Goal: Information Seeking & Learning: Find specific fact

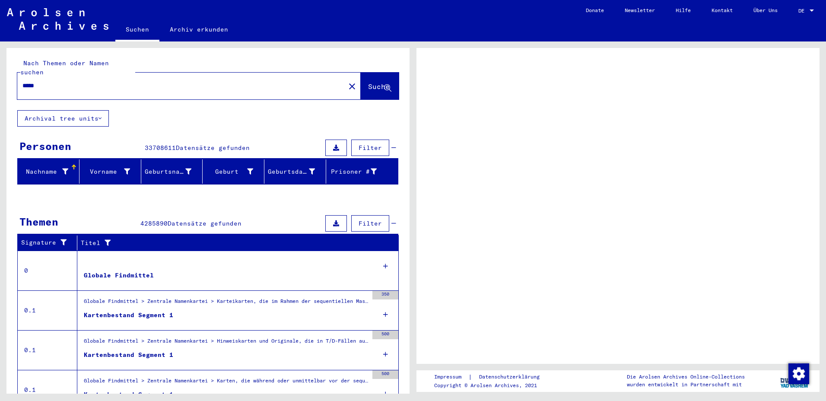
click at [79, 81] on input "*****" at bounding box center [180, 85] width 317 height 9
type input "**********"
click at [371, 82] on span "Suche" at bounding box center [379, 86] width 22 height 9
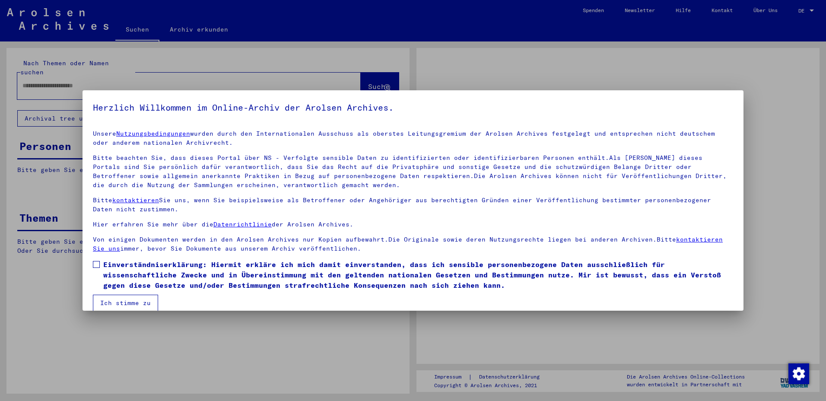
type input "*****"
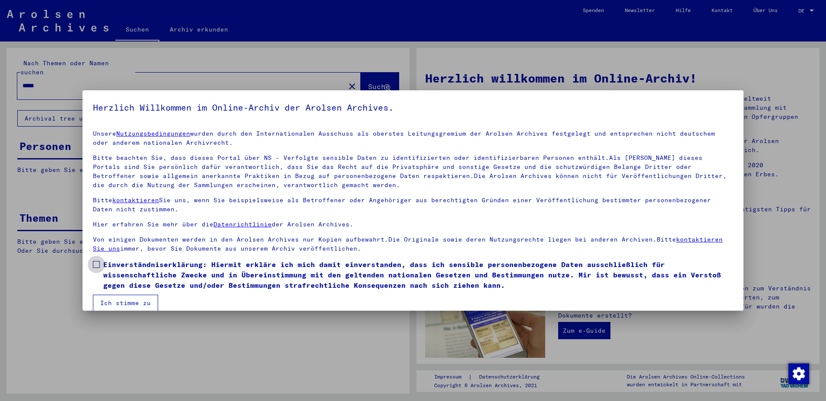
click at [127, 259] on span "Einverständniserklärung: Hiermit erkläre ich mich damit einverstanden, dass ich…" at bounding box center [418, 274] width 630 height 31
click at [120, 302] on button "Ich stimme zu" at bounding box center [125, 303] width 65 height 16
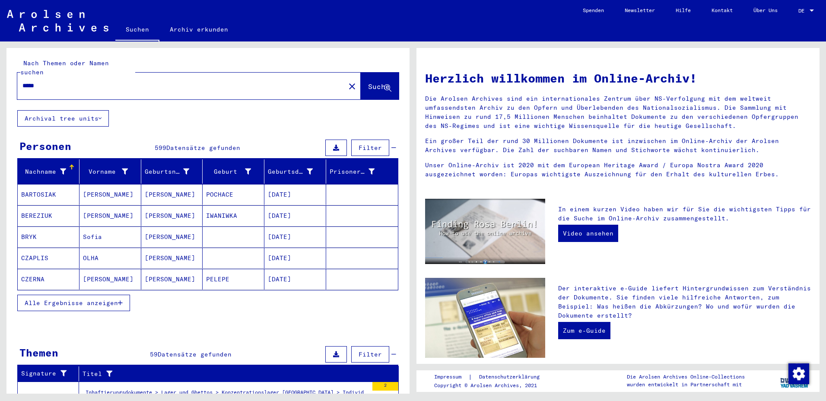
click at [110, 299] on span "Alle Ergebnisse anzeigen" at bounding box center [71, 303] width 93 height 8
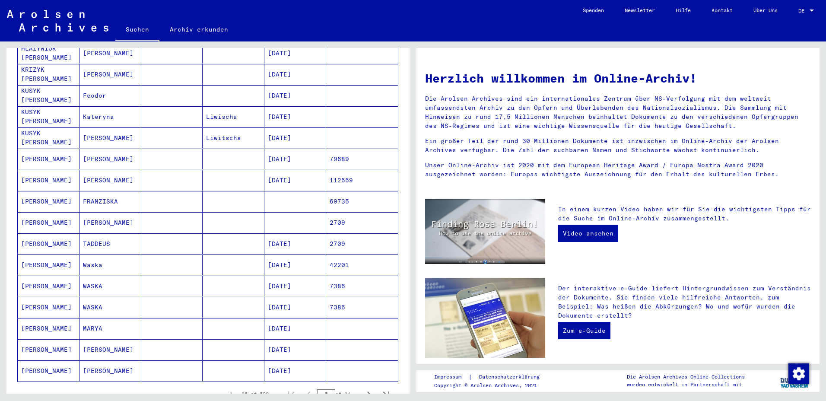
scroll to position [346, 0]
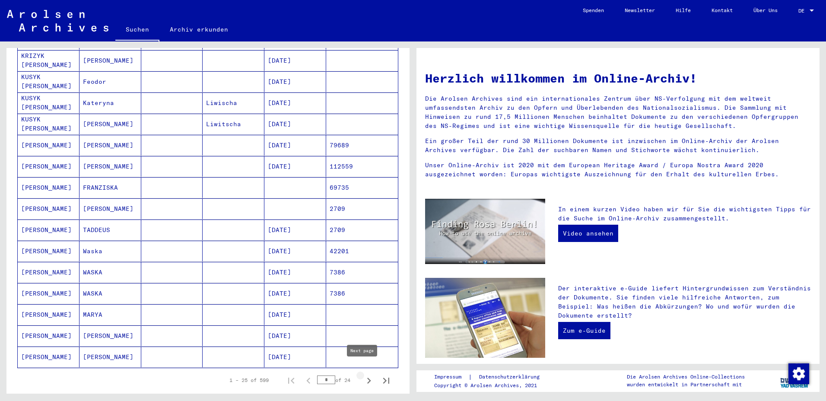
click at [363, 375] on icon "Next page" at bounding box center [369, 381] width 12 height 12
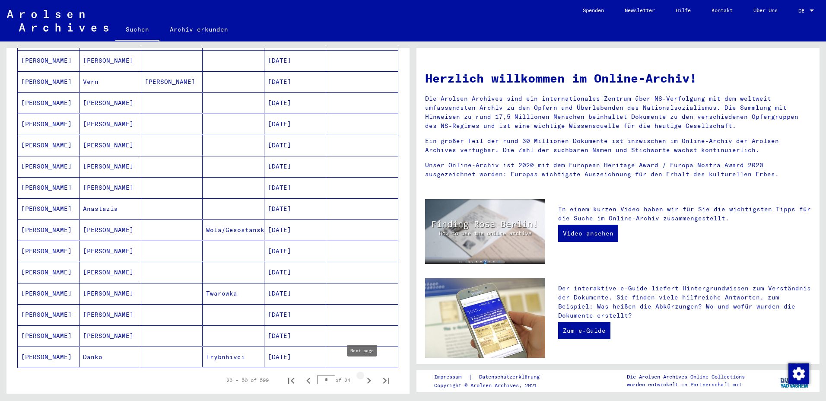
click at [363, 375] on icon "Next page" at bounding box center [369, 381] width 12 height 12
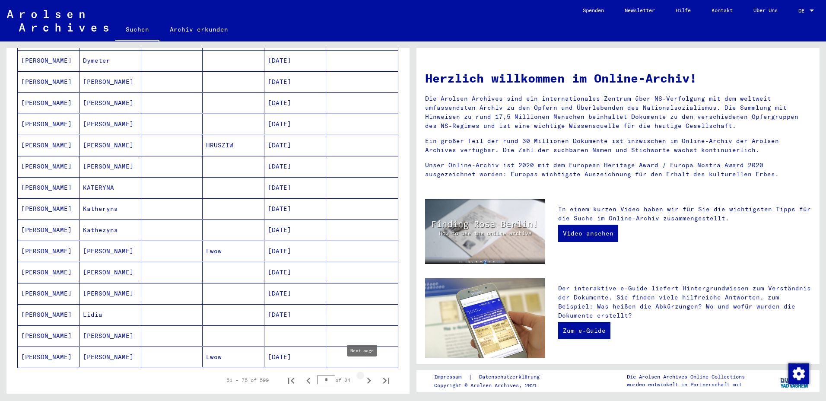
click at [367, 378] on icon "Next page" at bounding box center [369, 381] width 4 height 6
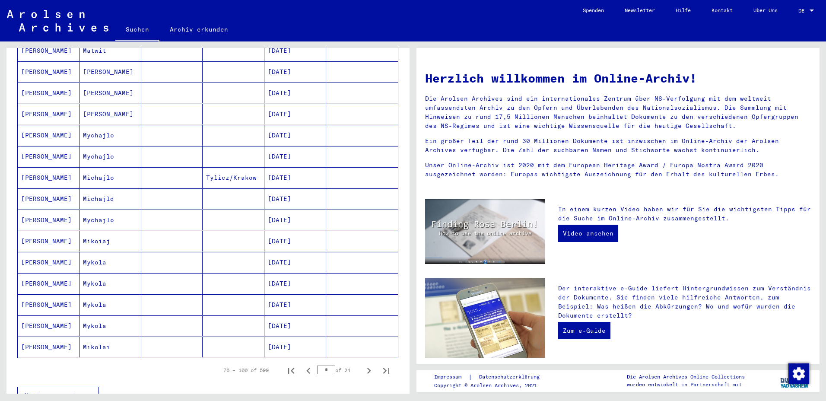
scroll to position [475, 0]
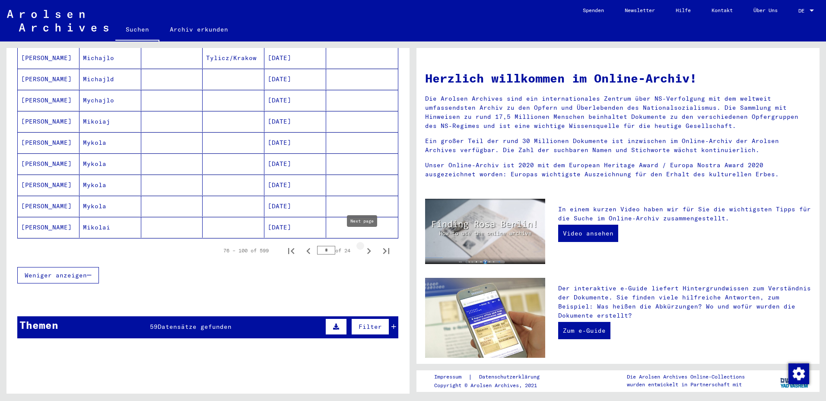
click at [363, 245] on icon "Next page" at bounding box center [369, 251] width 12 height 12
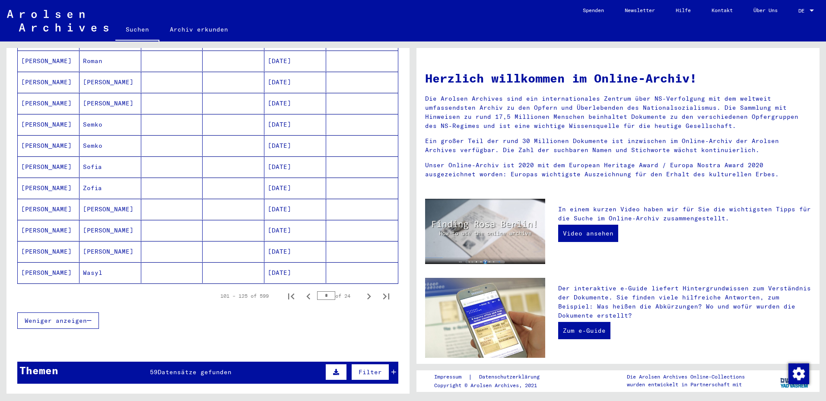
scroll to position [432, 0]
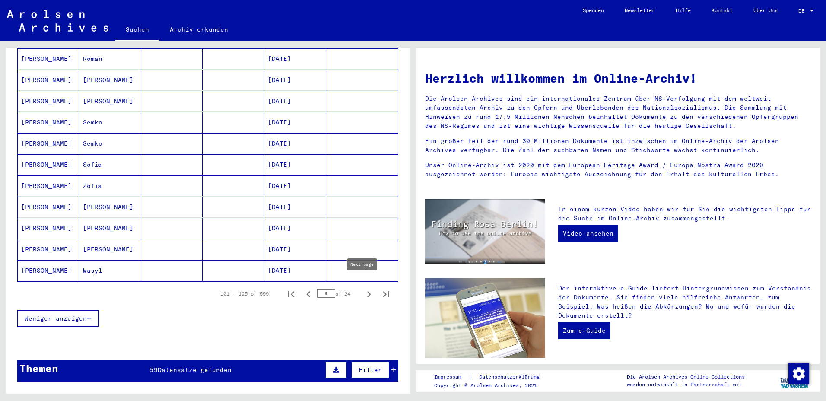
click at [363, 288] on icon "Next page" at bounding box center [369, 294] width 12 height 12
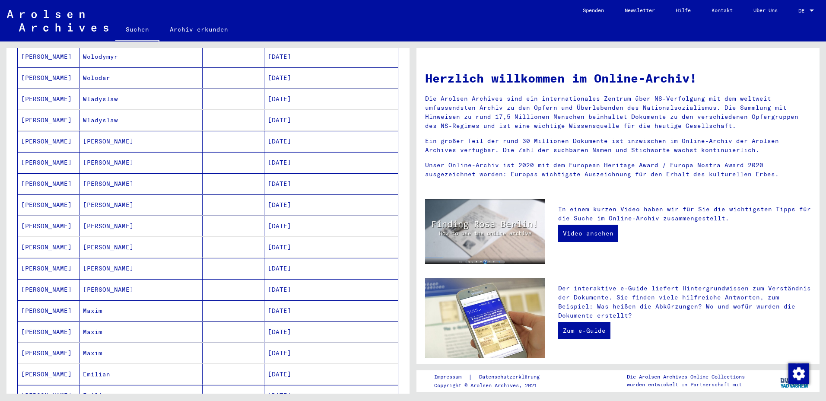
scroll to position [389, 0]
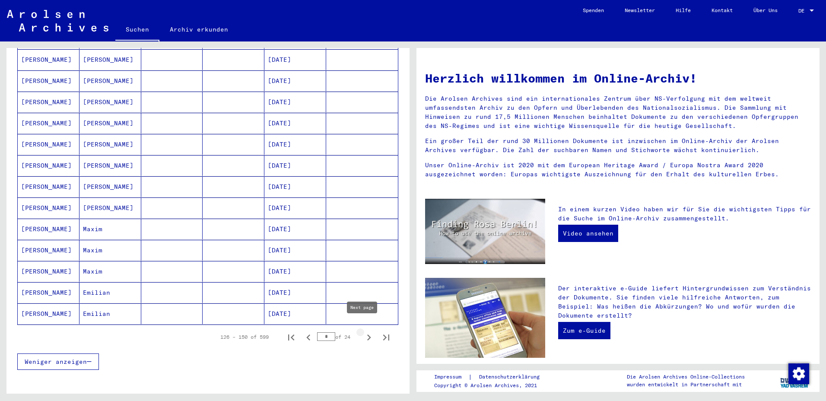
click at [363, 331] on icon "Next page" at bounding box center [369, 337] width 12 height 12
click at [365, 331] on icon "Next page" at bounding box center [369, 337] width 12 height 12
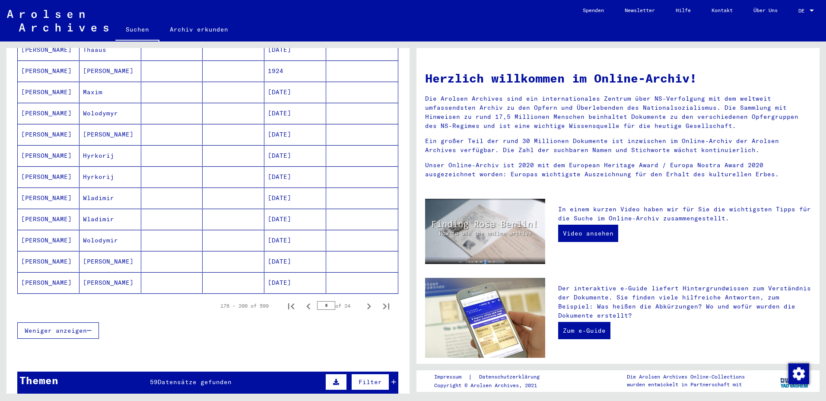
scroll to position [562, 0]
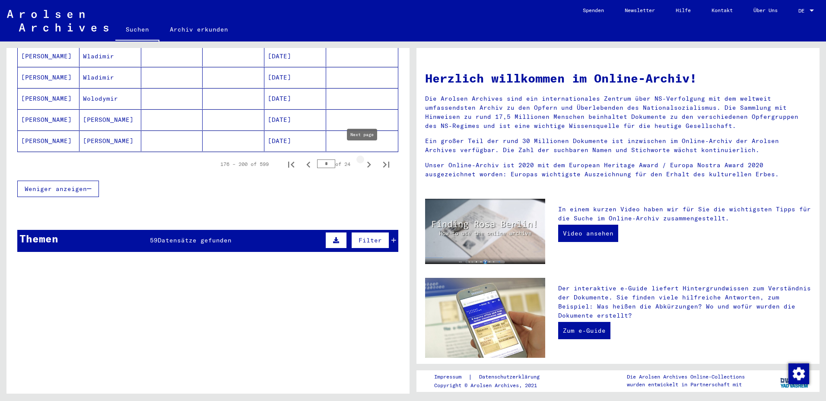
click at [363, 159] on icon "Next page" at bounding box center [369, 165] width 12 height 12
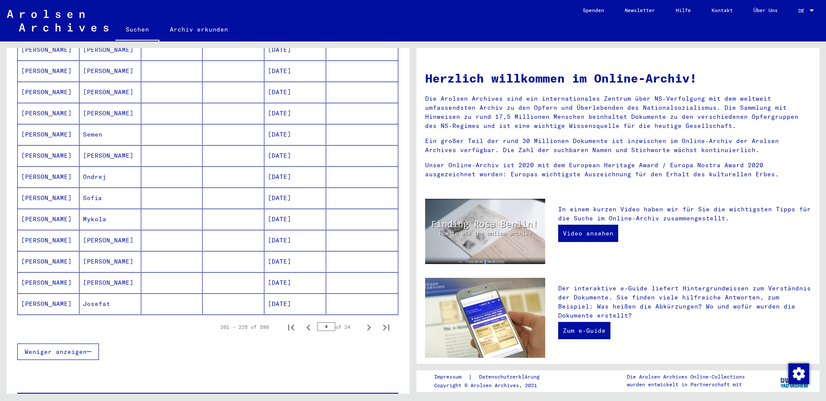
scroll to position [475, 0]
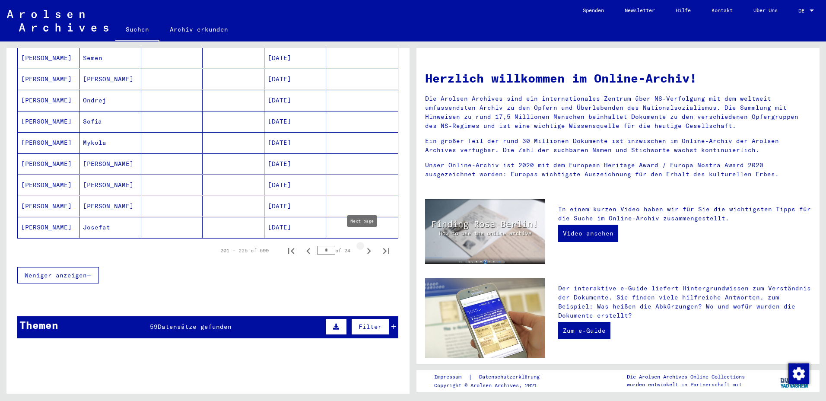
click at [367, 248] on icon "Next page" at bounding box center [369, 251] width 4 height 6
click at [363, 245] on icon "Next page" at bounding box center [369, 251] width 12 height 12
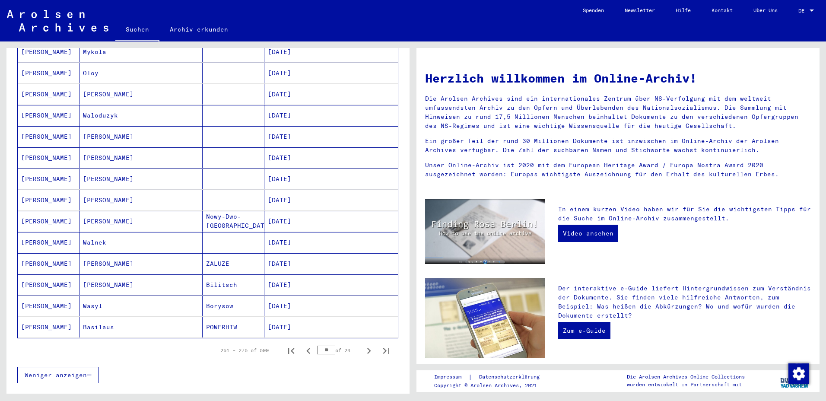
scroll to position [389, 0]
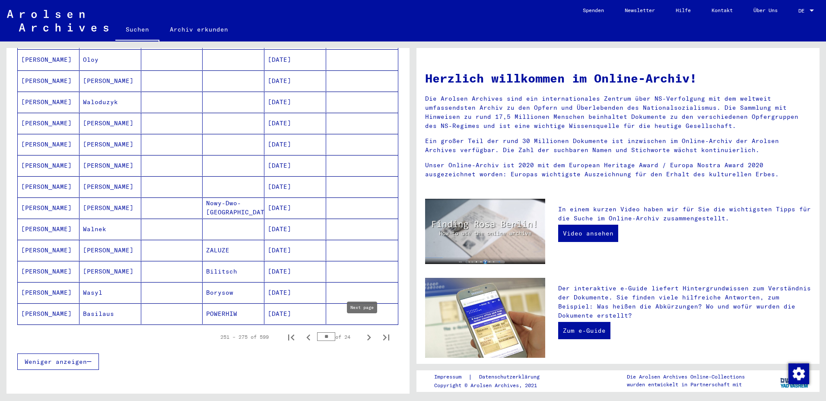
click at [367, 334] on icon "Next page" at bounding box center [369, 337] width 4 height 6
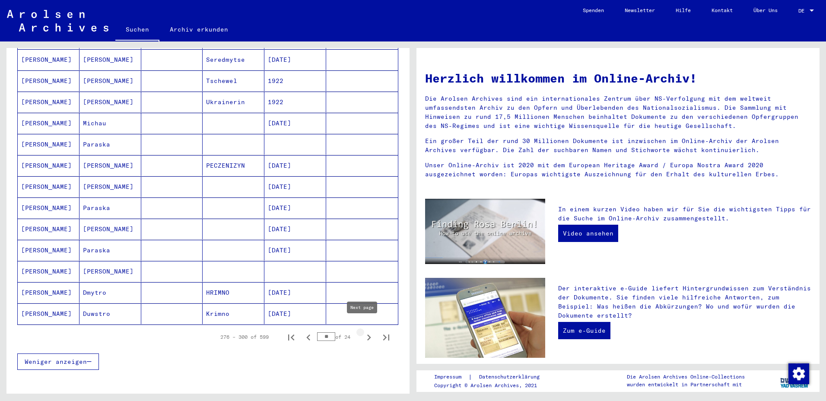
click at [363, 331] on icon "Next page" at bounding box center [369, 337] width 12 height 12
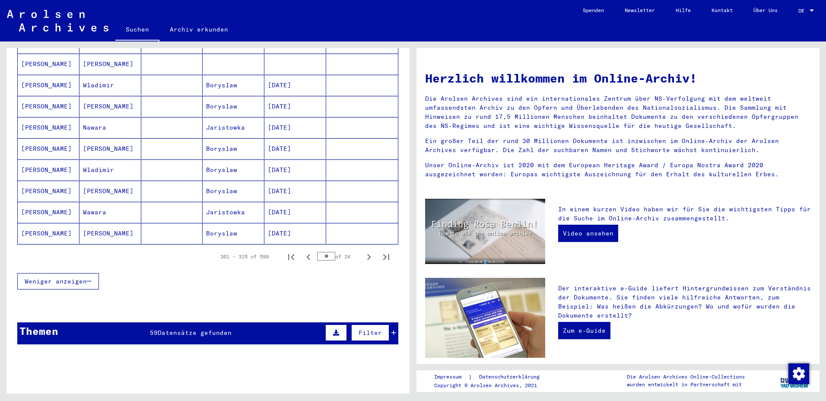
scroll to position [475, 0]
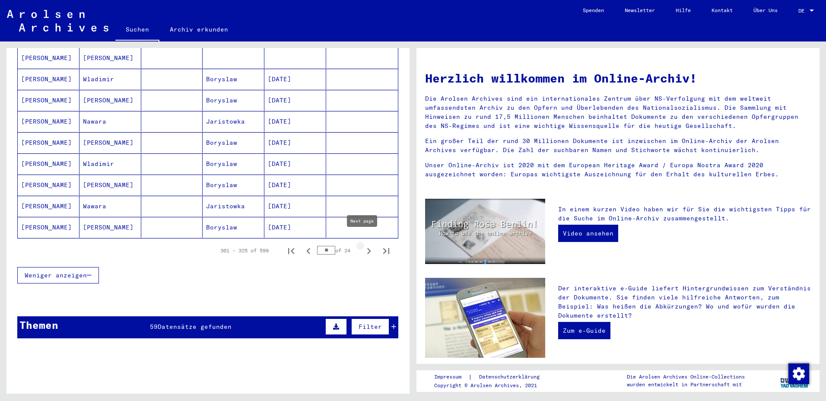
click at [363, 245] on icon "Next page" at bounding box center [369, 251] width 12 height 12
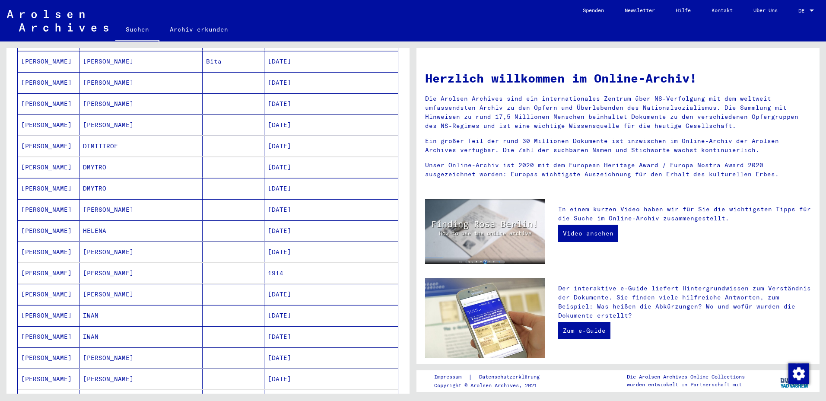
scroll to position [432, 0]
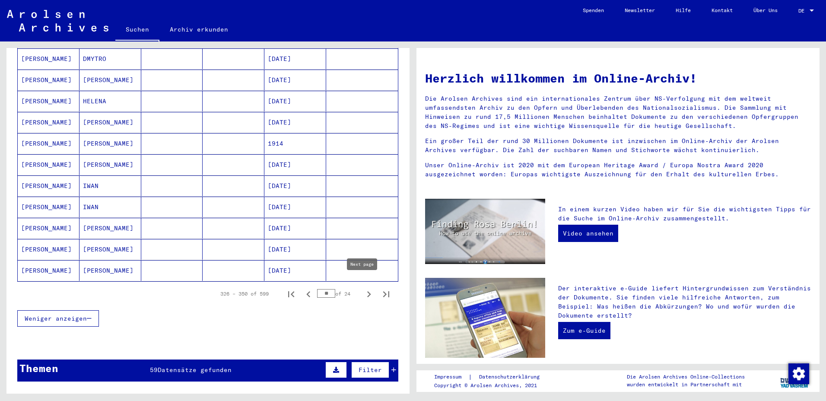
click at [367, 288] on icon "Next page" at bounding box center [369, 294] width 12 height 12
click at [367, 291] on icon "Next page" at bounding box center [369, 294] width 4 height 6
click at [363, 289] on icon "Next page" at bounding box center [369, 294] width 12 height 12
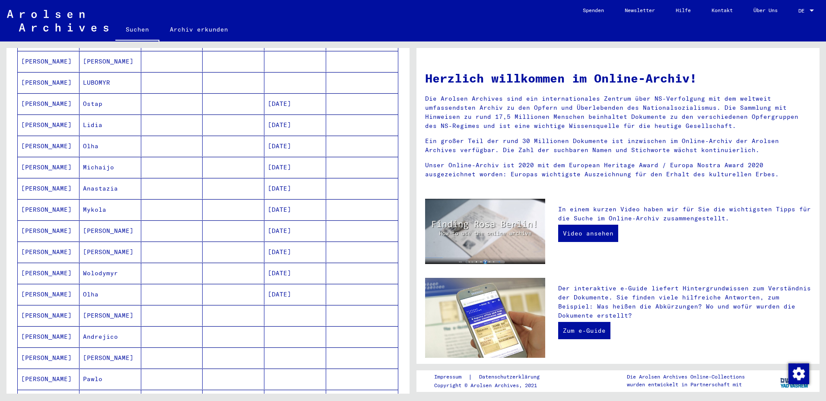
scroll to position [518, 0]
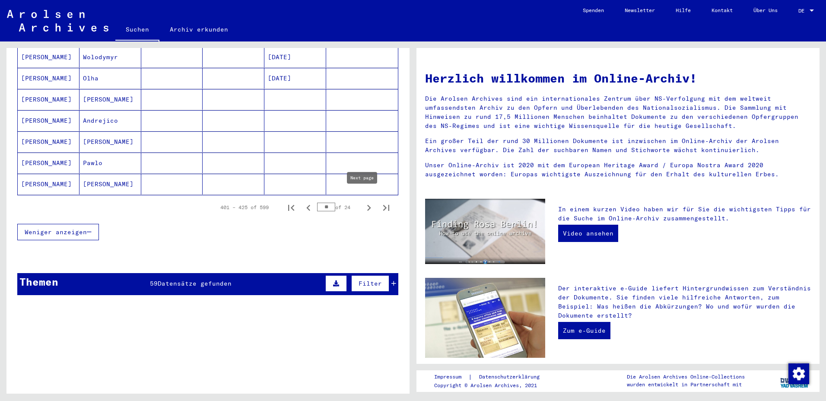
click at [367, 205] on icon "Next page" at bounding box center [369, 208] width 4 height 6
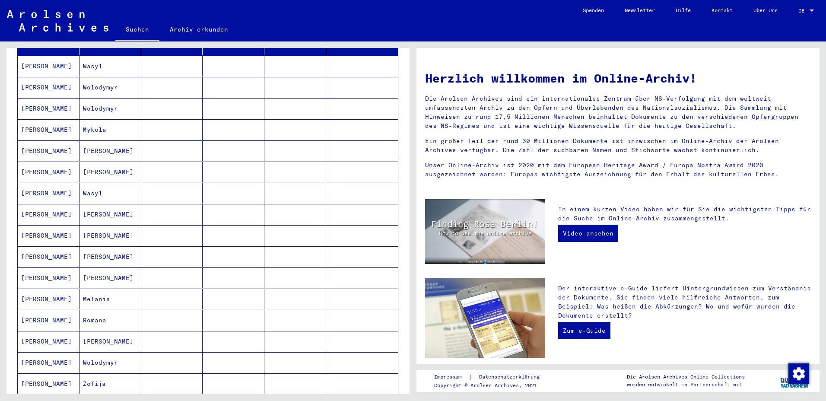
scroll to position [346, 0]
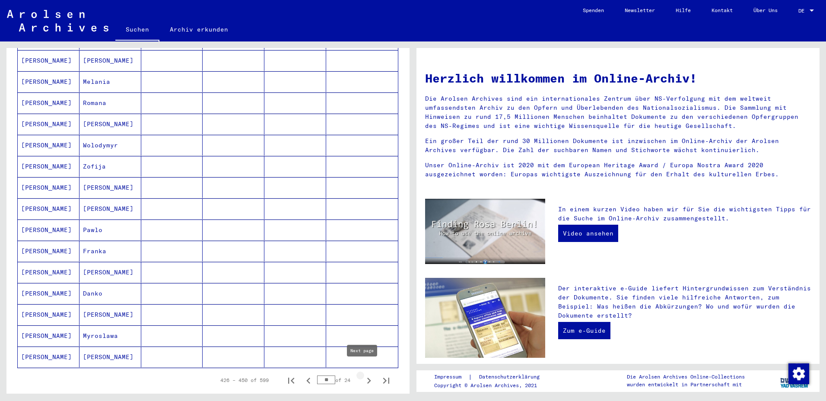
click at [363, 375] on icon "Next page" at bounding box center [369, 381] width 12 height 12
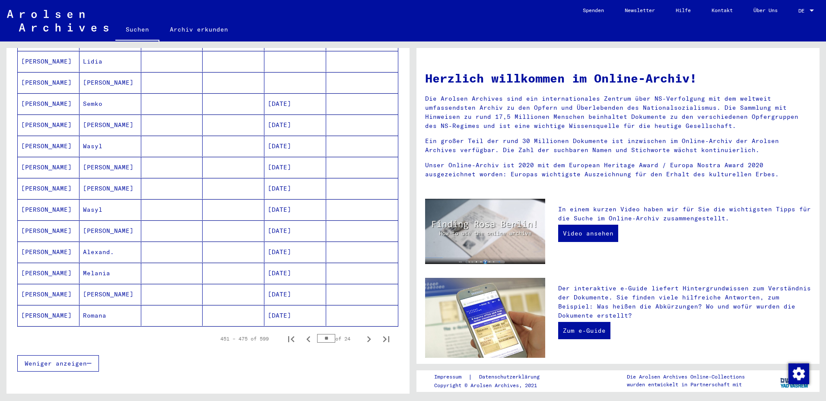
scroll to position [389, 0]
click at [363, 331] on icon "Next page" at bounding box center [369, 337] width 12 height 12
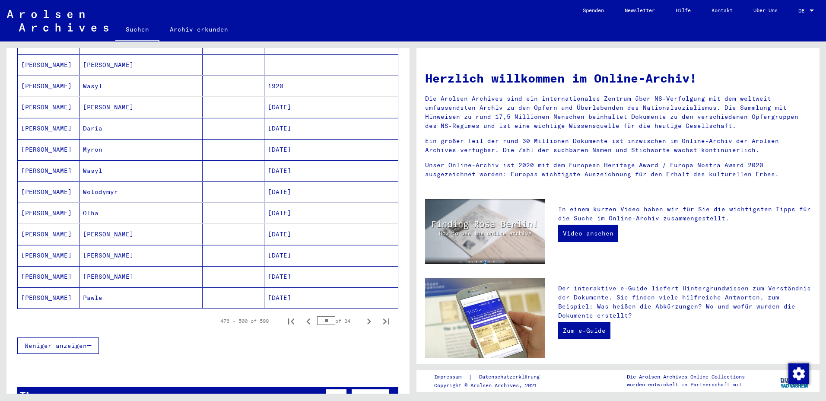
scroll to position [432, 0]
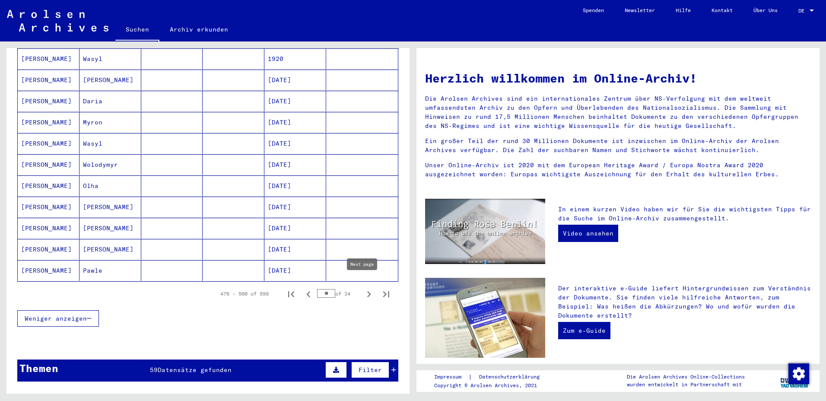
click at [363, 288] on icon "Next page" at bounding box center [369, 294] width 12 height 12
type input "**"
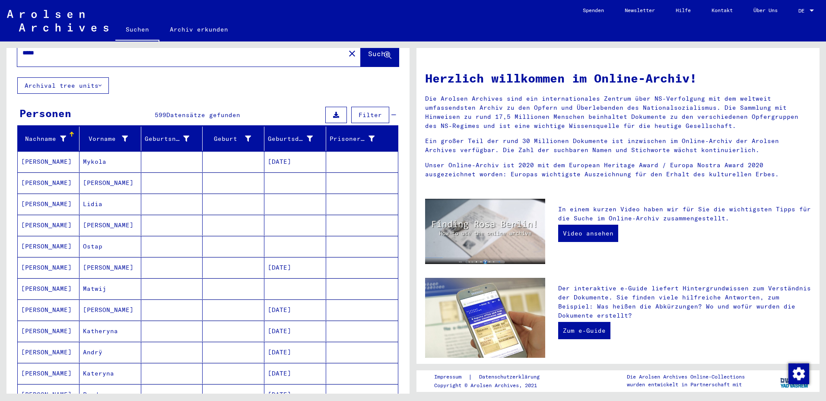
scroll to position [0, 0]
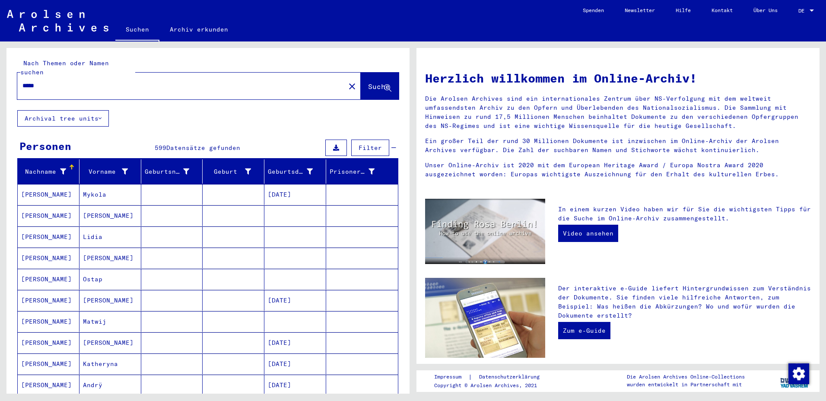
click at [64, 82] on div "*****" at bounding box center [175, 85] width 317 height 19
click at [62, 81] on input "*****" at bounding box center [178, 85] width 312 height 9
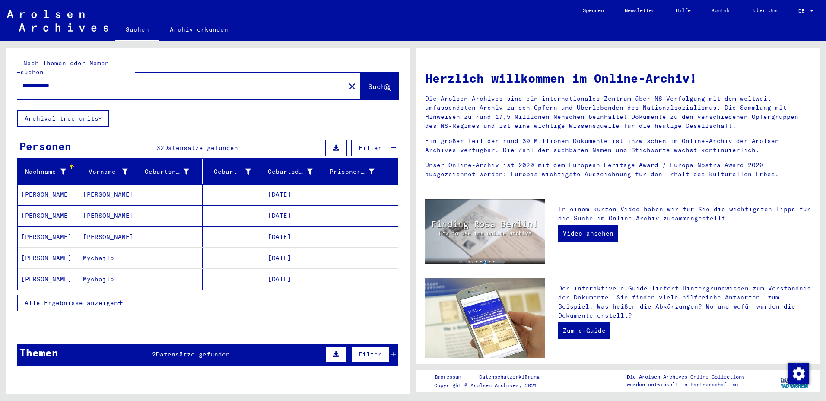
click at [98, 299] on span "Alle Ergebnisse anzeigen" at bounding box center [71, 303] width 93 height 8
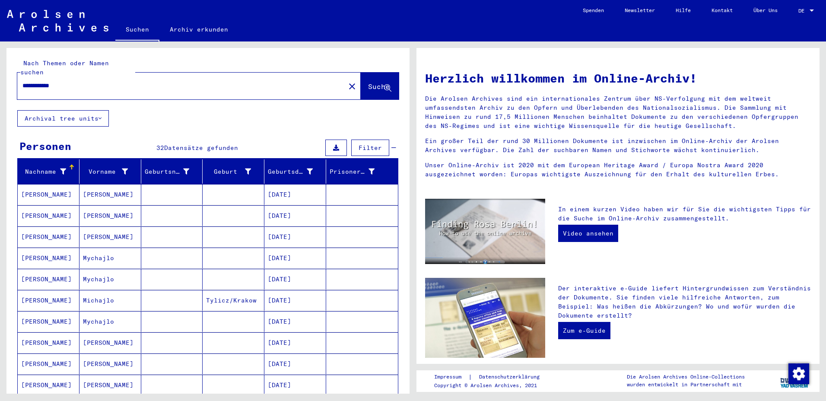
click at [160, 292] on mat-cell at bounding box center [172, 300] width 62 height 21
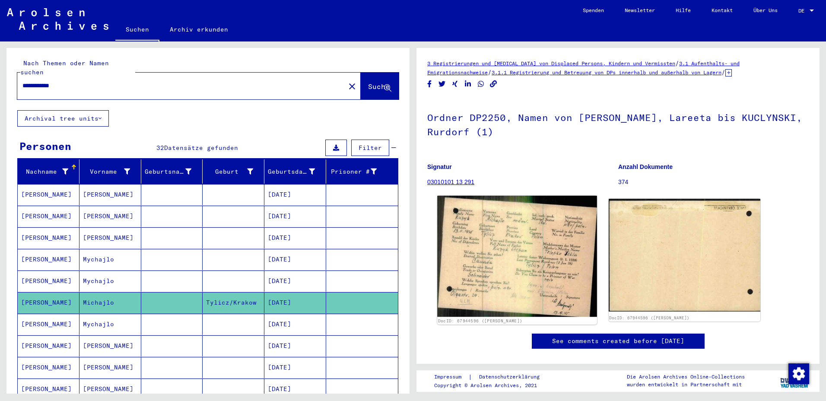
click at [531, 278] on img at bounding box center [516, 256] width 159 height 121
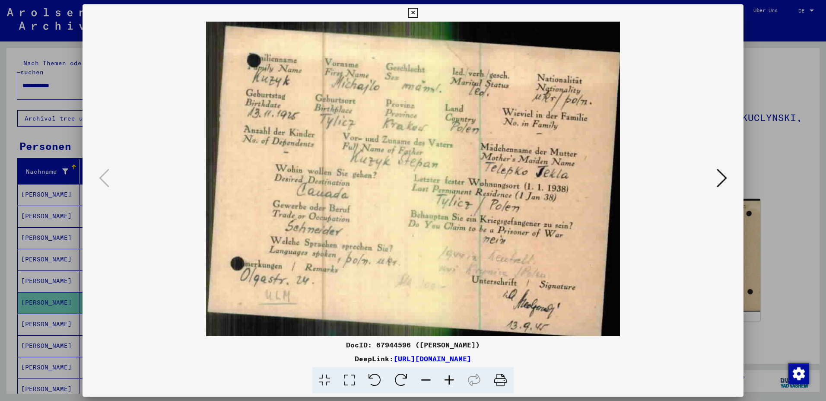
click at [718, 181] on icon at bounding box center [722, 178] width 10 height 21
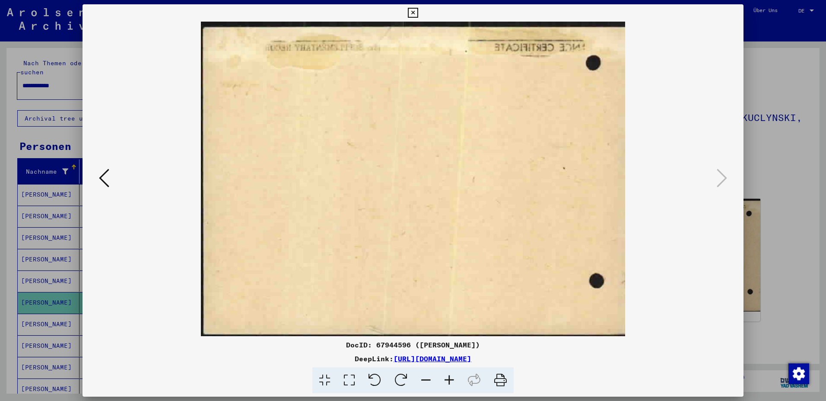
click at [786, 179] on div at bounding box center [413, 200] width 826 height 401
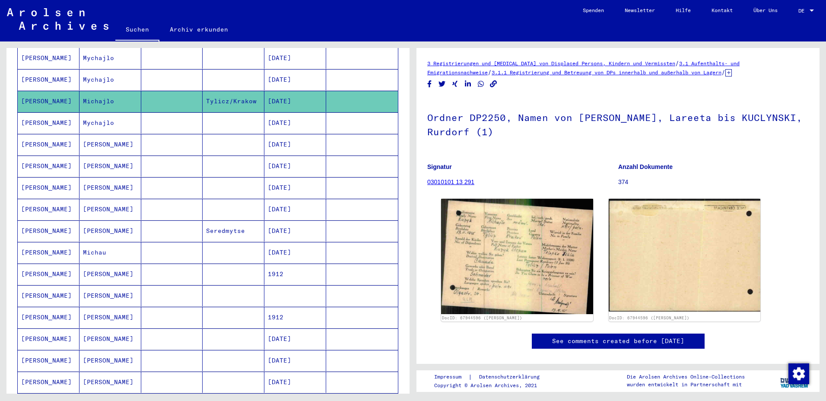
scroll to position [216, 0]
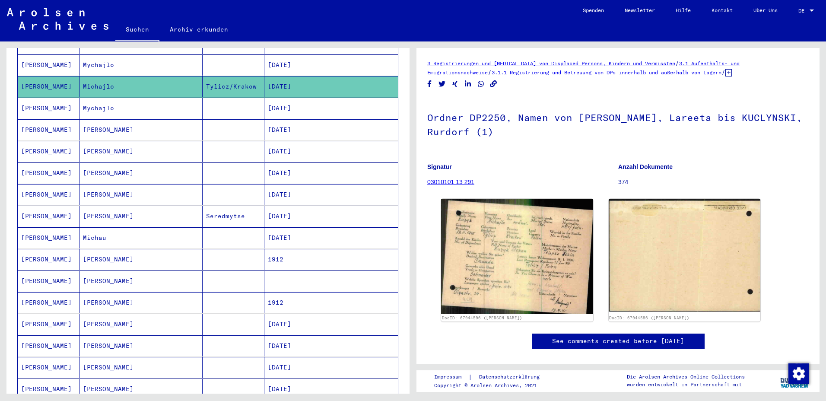
click at [271, 317] on mat-cell "[DATE]" at bounding box center [295, 324] width 62 height 21
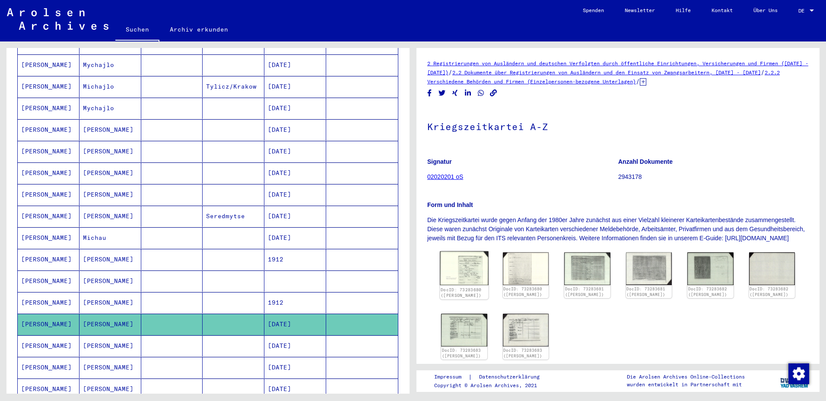
click at [475, 282] on img at bounding box center [464, 268] width 48 height 34
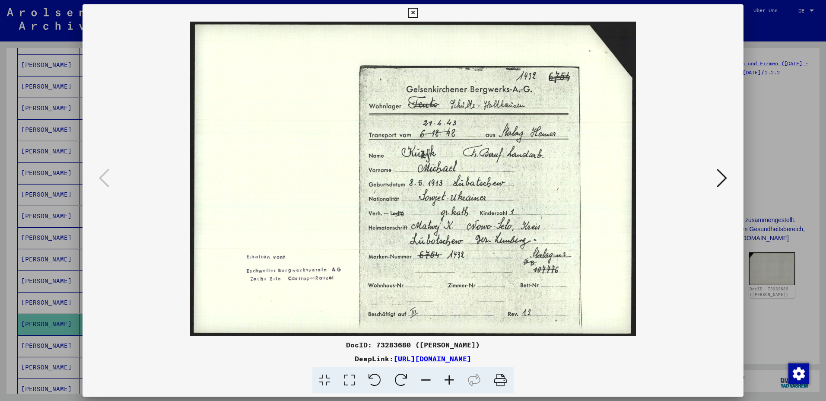
click at [721, 177] on icon at bounding box center [722, 178] width 10 height 21
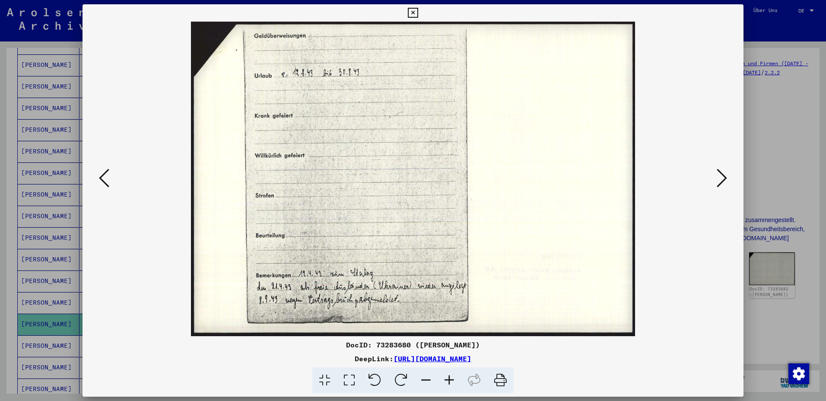
click at [721, 177] on icon at bounding box center [722, 178] width 10 height 21
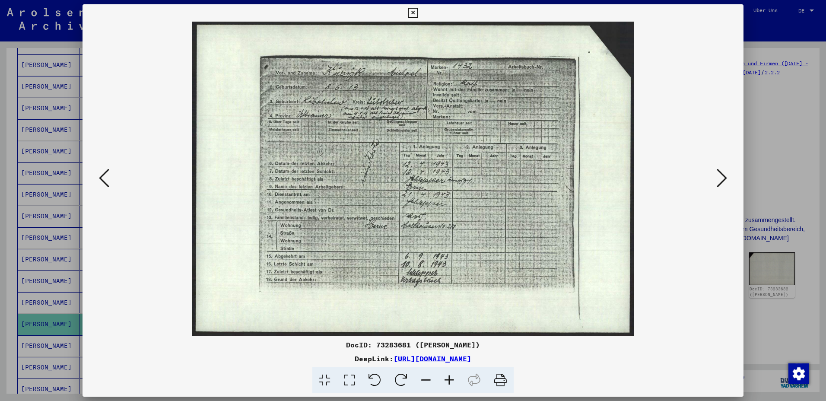
click at [721, 177] on icon at bounding box center [722, 178] width 10 height 21
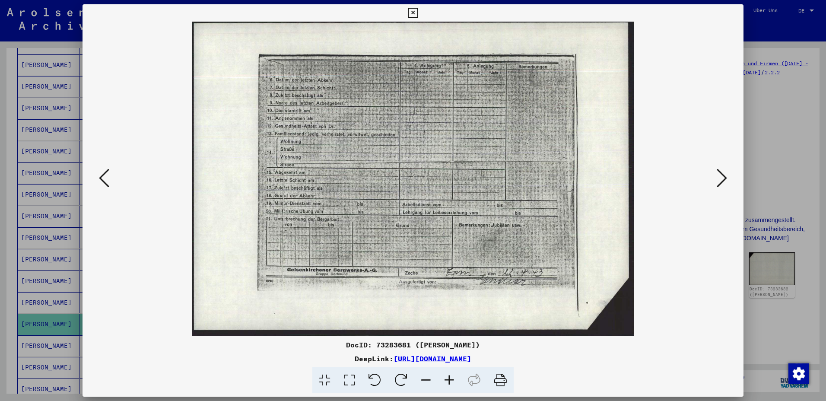
click at [721, 177] on icon at bounding box center [722, 178] width 10 height 21
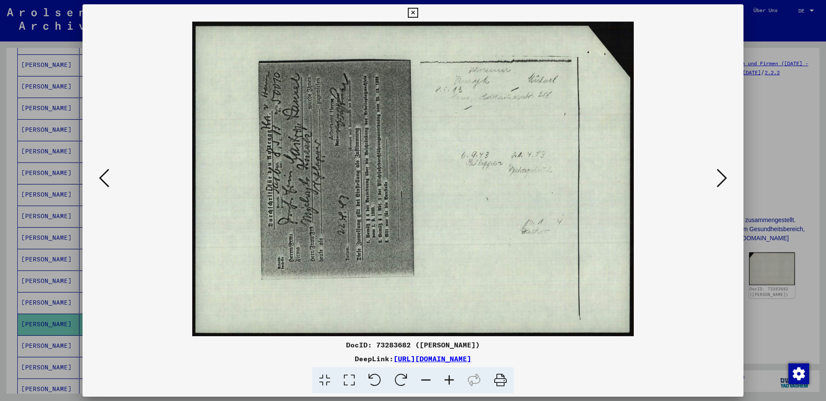
click at [721, 177] on icon at bounding box center [722, 178] width 10 height 21
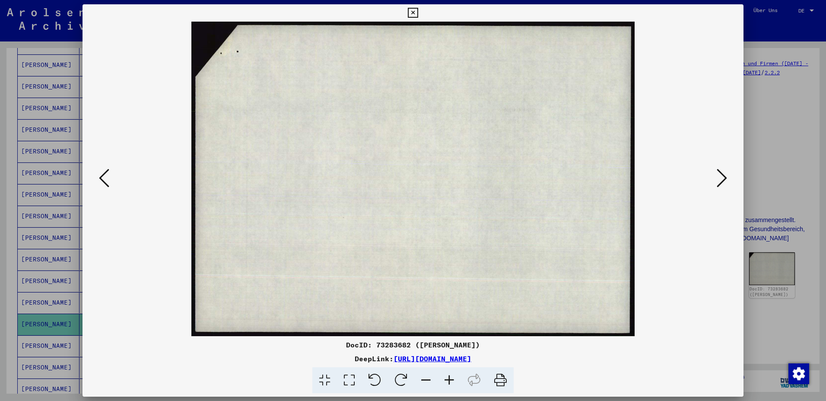
click at [721, 177] on icon at bounding box center [722, 178] width 10 height 21
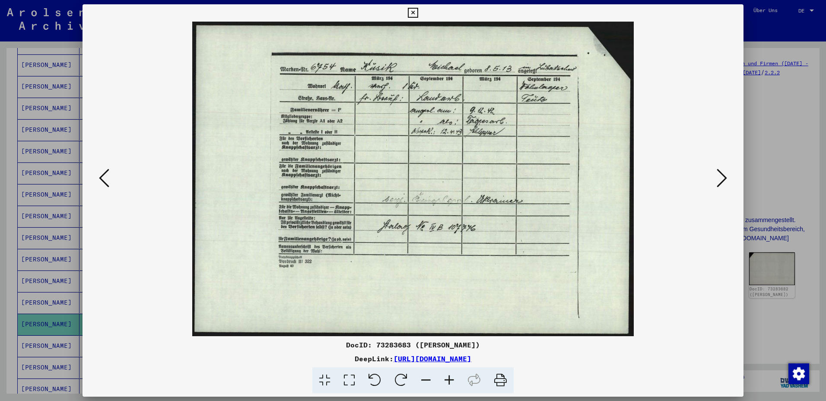
click at [721, 177] on icon at bounding box center [722, 178] width 10 height 21
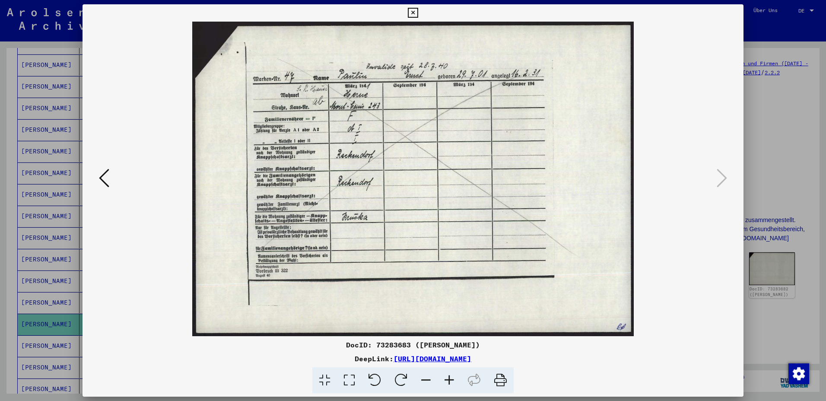
click at [770, 157] on div at bounding box center [413, 200] width 826 height 401
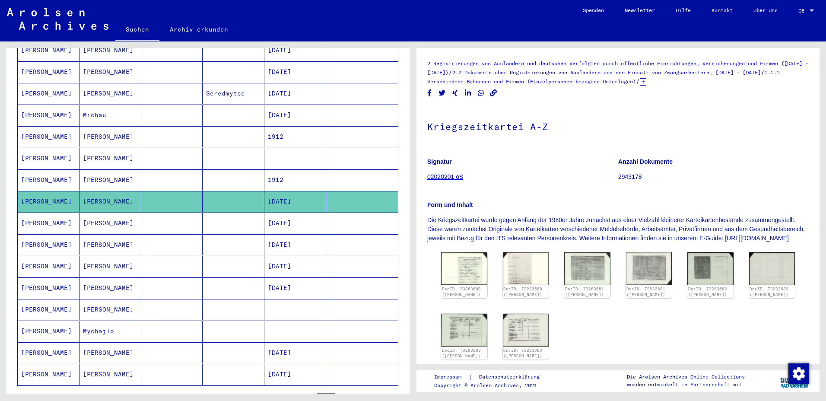
scroll to position [346, 0]
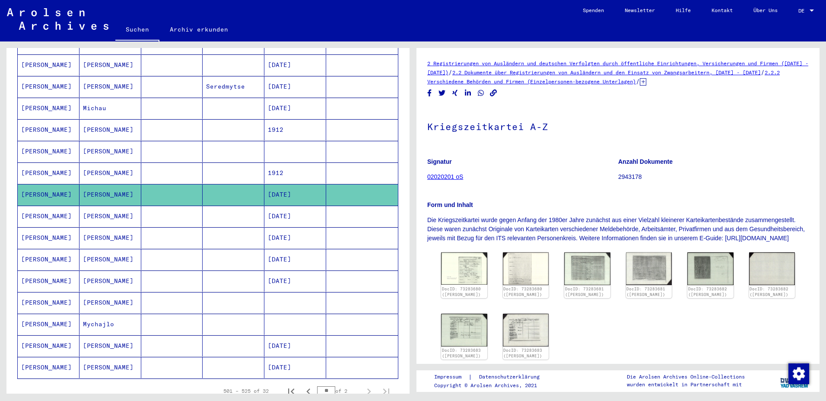
click at [296, 338] on mat-cell "[DATE]" at bounding box center [295, 345] width 62 height 21
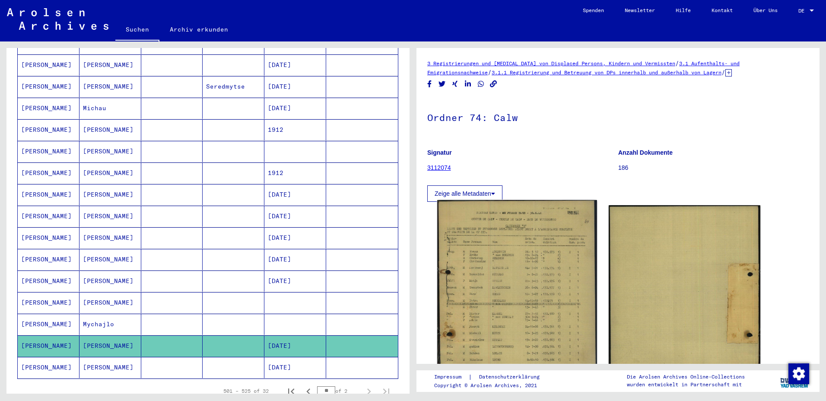
click at [512, 318] on img at bounding box center [516, 305] width 159 height 210
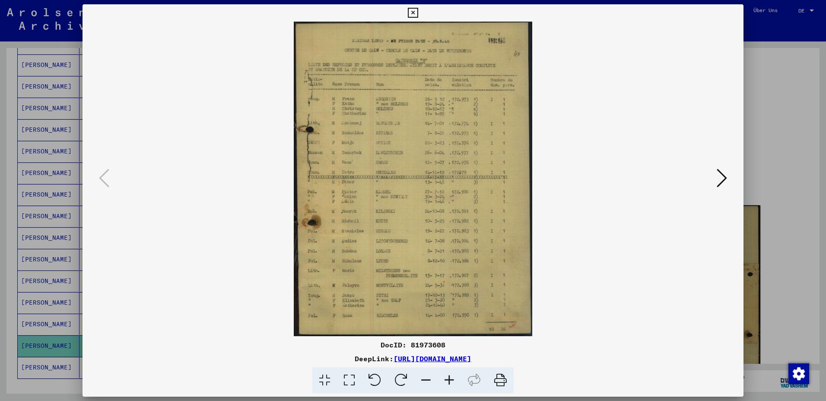
click at [451, 379] on icon at bounding box center [449, 380] width 23 height 26
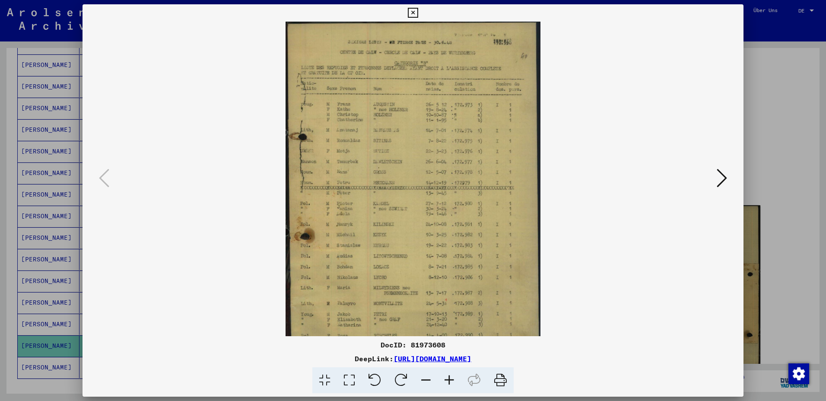
click at [451, 379] on icon at bounding box center [449, 380] width 23 height 26
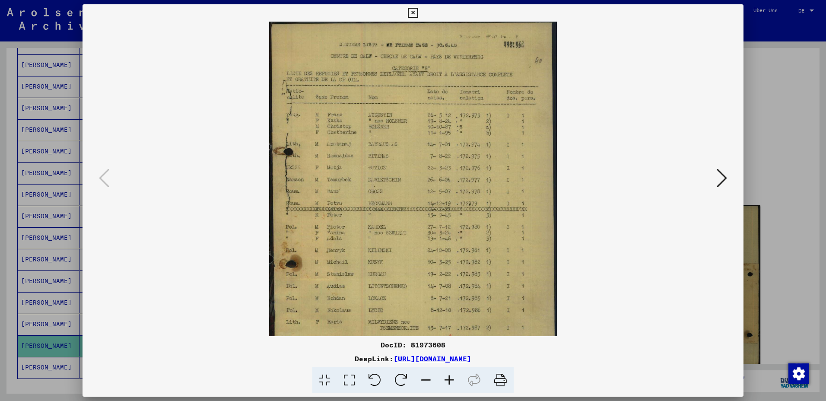
click at [451, 379] on icon at bounding box center [449, 380] width 23 height 26
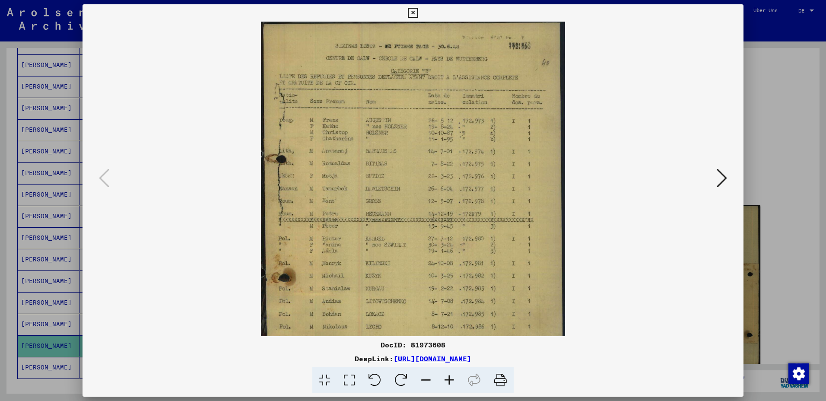
click at [451, 379] on icon at bounding box center [449, 380] width 23 height 26
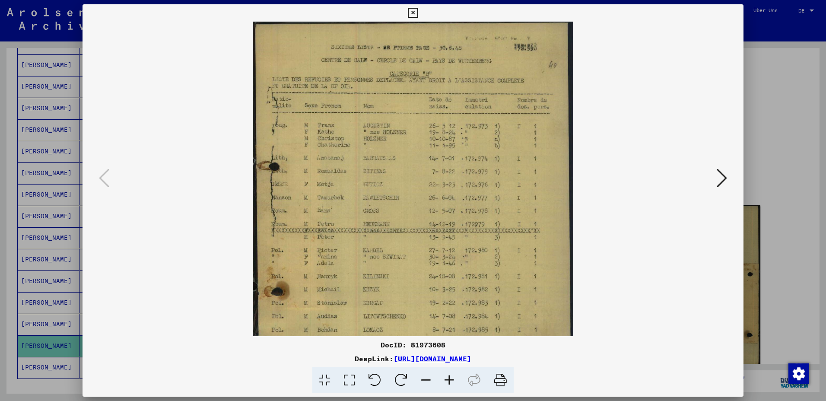
click at [451, 379] on icon at bounding box center [449, 380] width 23 height 26
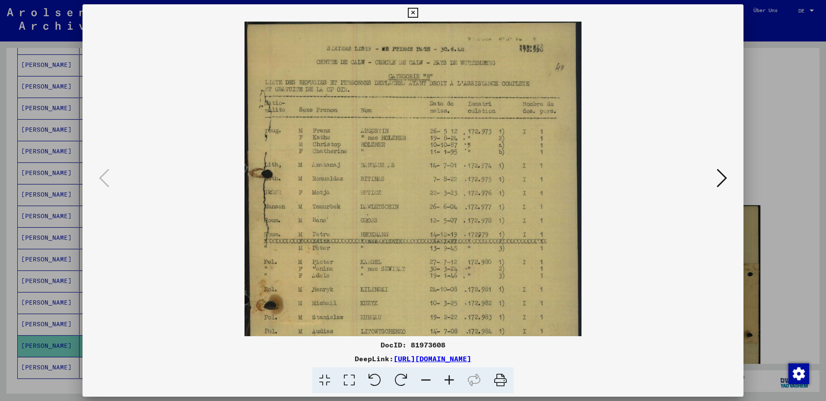
click at [451, 379] on icon at bounding box center [449, 380] width 23 height 26
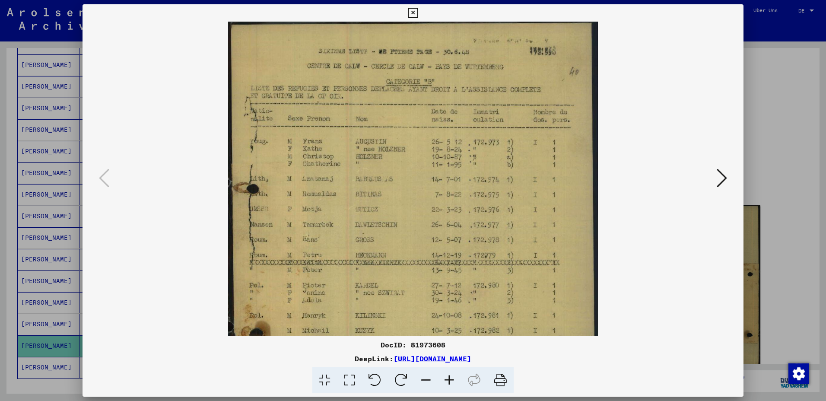
click at [451, 379] on icon at bounding box center [449, 380] width 23 height 26
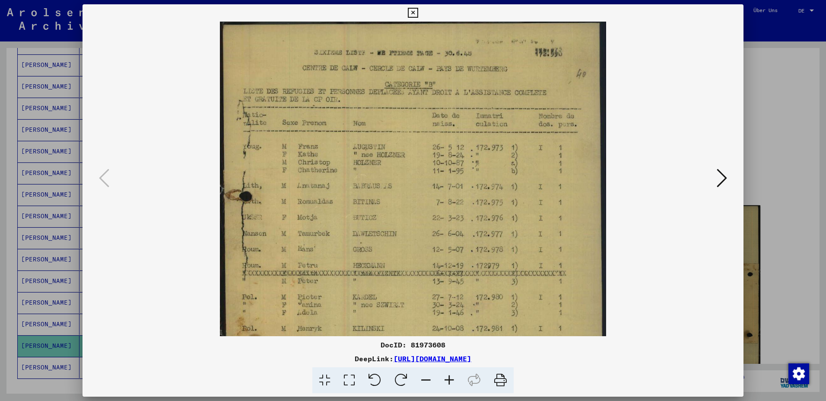
click at [451, 379] on icon at bounding box center [449, 380] width 23 height 26
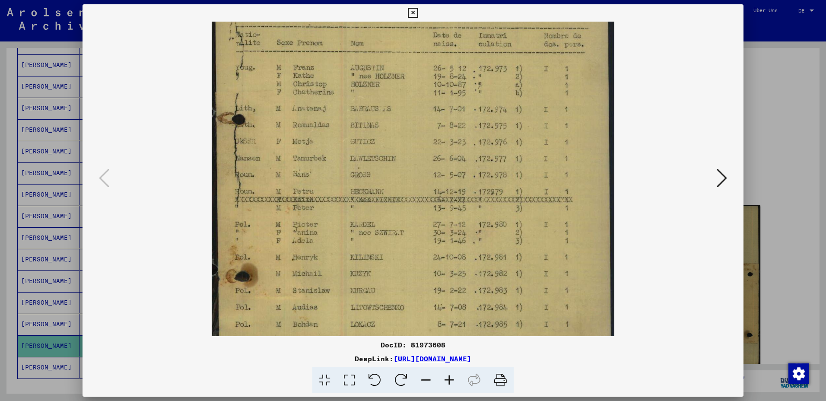
drag, startPoint x: 501, startPoint y: 282, endPoint x: 495, endPoint y: 201, distance: 81.0
click at [495, 201] on img at bounding box center [413, 202] width 402 height 530
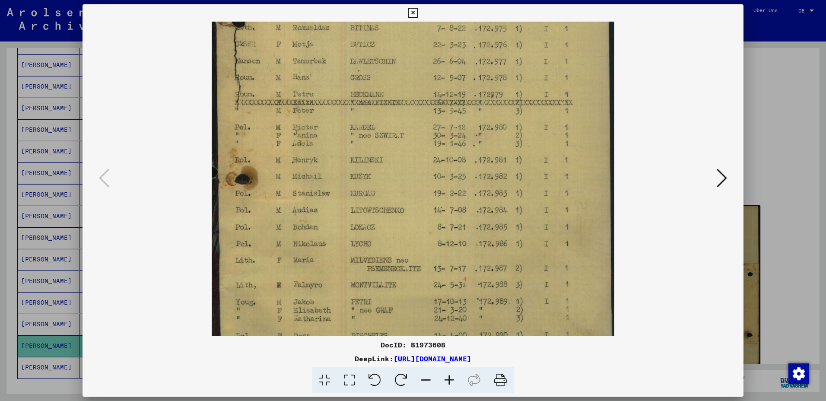
drag, startPoint x: 500, startPoint y: 261, endPoint x: 476, endPoint y: 162, distance: 101.2
click at [476, 162] on img at bounding box center [413, 105] width 402 height 530
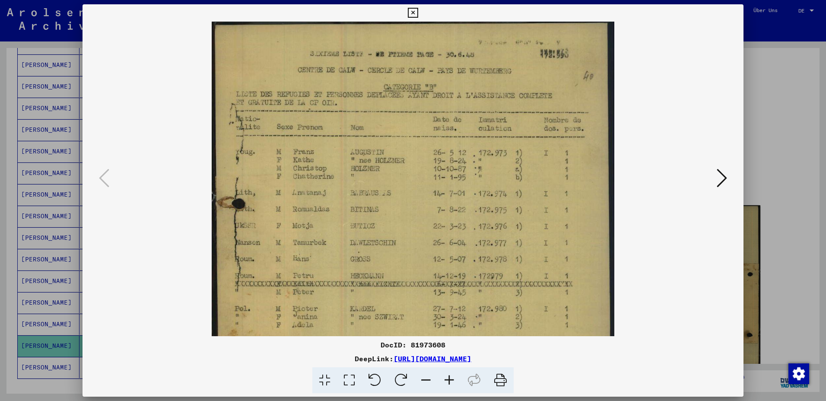
drag, startPoint x: 490, startPoint y: 171, endPoint x: 481, endPoint y: 283, distance: 111.9
click at [482, 283] on img at bounding box center [413, 287] width 402 height 530
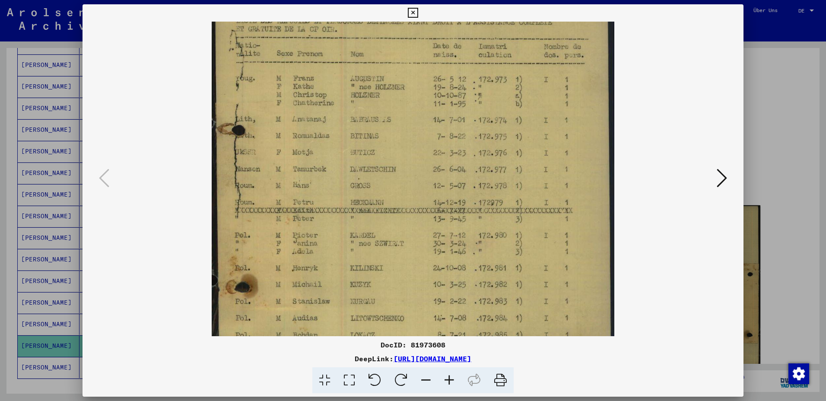
drag, startPoint x: 473, startPoint y: 289, endPoint x: 470, endPoint y: 217, distance: 71.7
click at [470, 217] on img at bounding box center [413, 213] width 402 height 530
click at [795, 148] on div at bounding box center [413, 200] width 826 height 401
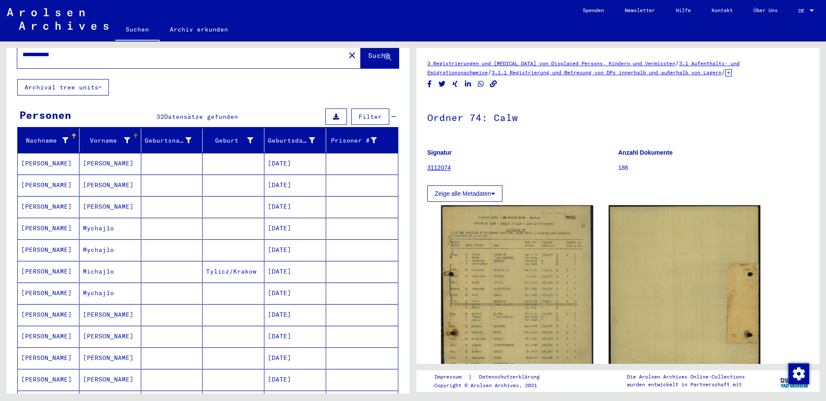
scroll to position [0, 0]
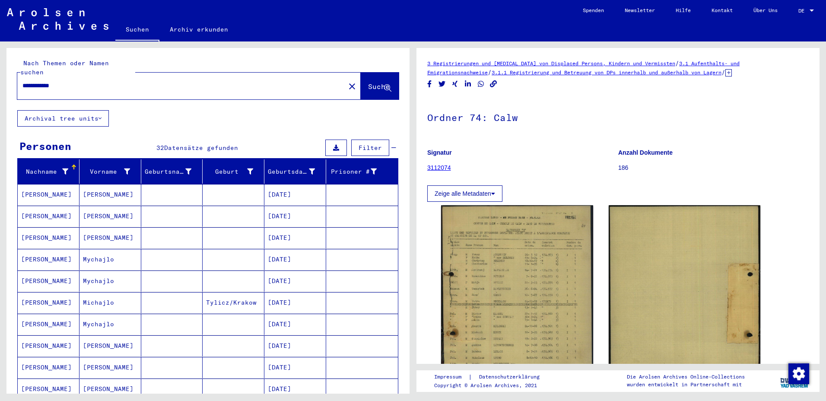
click at [33, 81] on input "**********" at bounding box center [180, 85] width 317 height 9
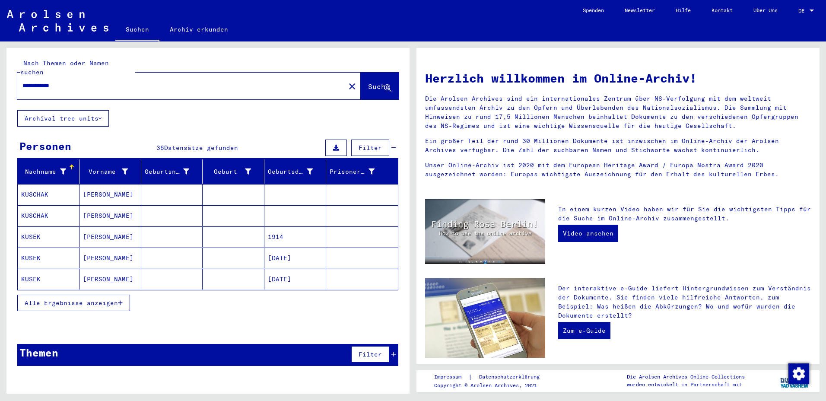
click at [106, 299] on span "Alle Ergebnisse anzeigen" at bounding box center [71, 303] width 93 height 8
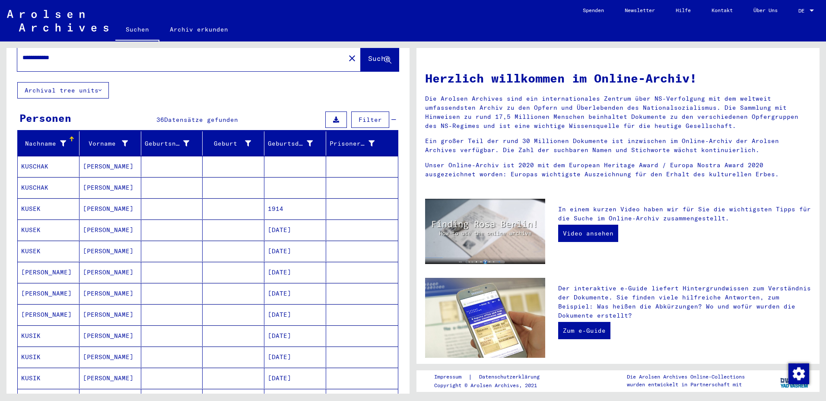
scroll to position [43, 0]
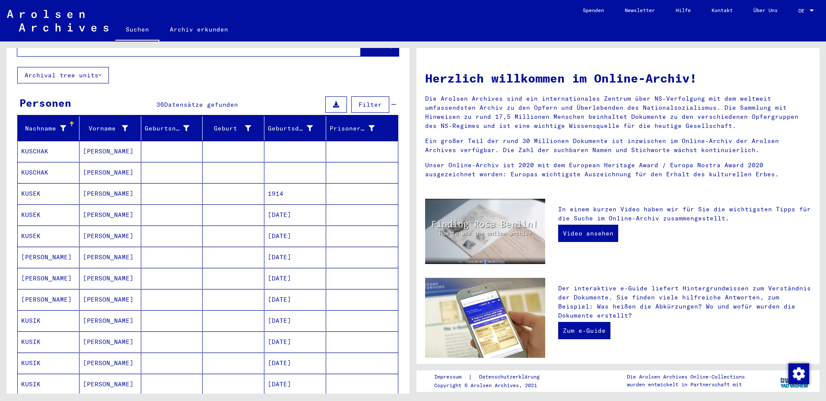
click at [103, 314] on mat-cell "[PERSON_NAME]" at bounding box center [110, 320] width 62 height 21
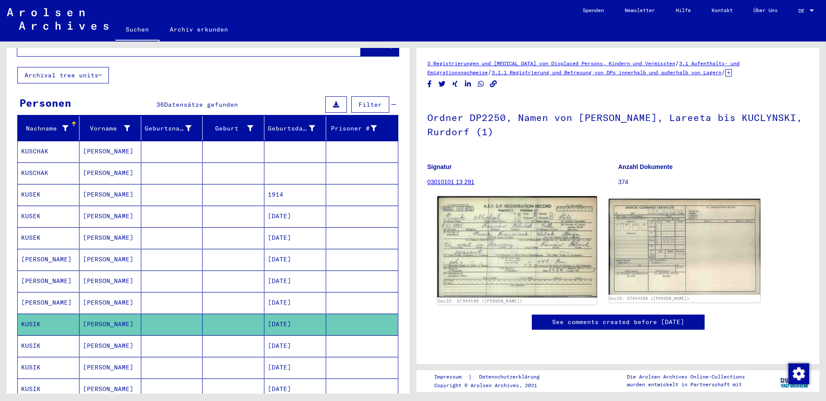
click at [460, 283] on img at bounding box center [516, 246] width 159 height 101
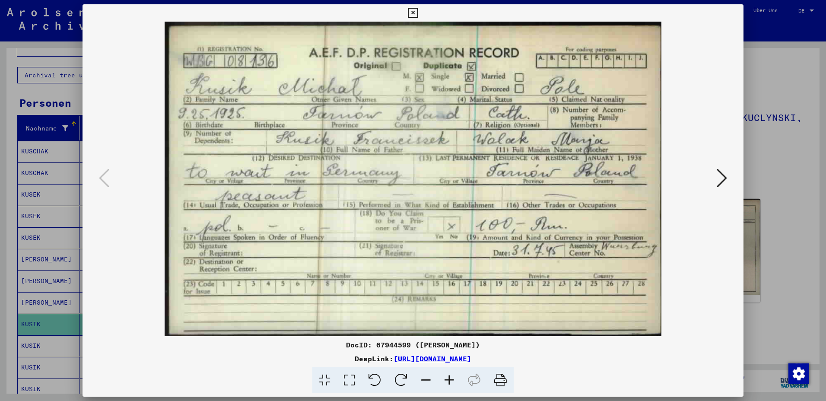
click at [781, 153] on div at bounding box center [413, 200] width 826 height 401
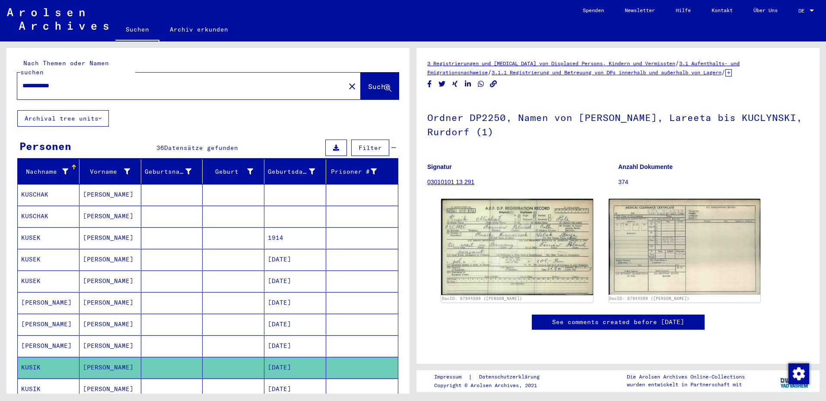
click at [32, 81] on input "**********" at bounding box center [180, 85] width 317 height 9
type input "**********"
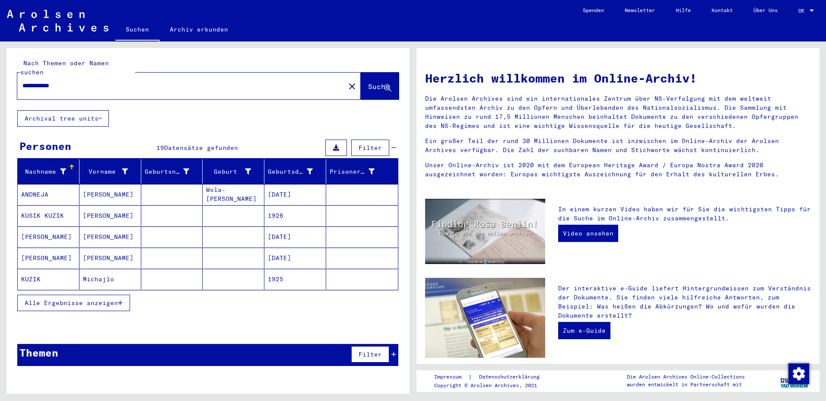
click at [89, 299] on span "Alle Ergebnisse anzeigen" at bounding box center [71, 303] width 93 height 8
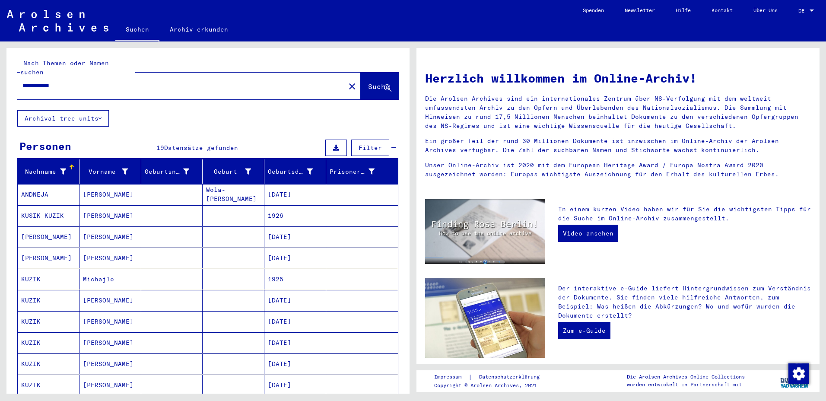
click at [136, 248] on mat-cell "[PERSON_NAME]" at bounding box center [110, 258] width 62 height 21
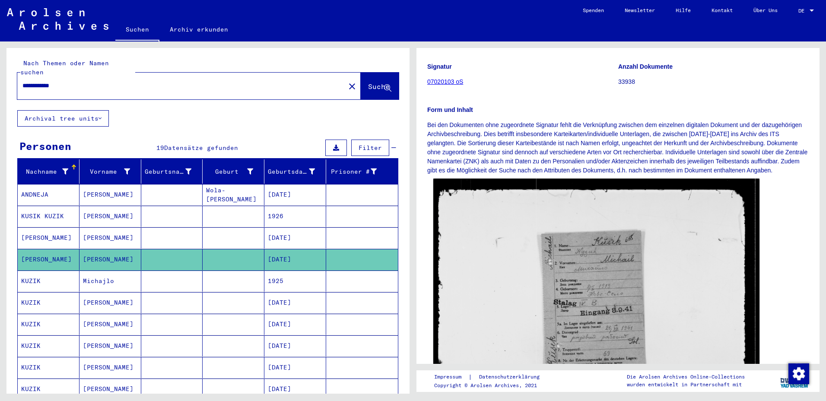
scroll to position [86, 0]
click at [612, 282] on img at bounding box center [596, 298] width 326 height 241
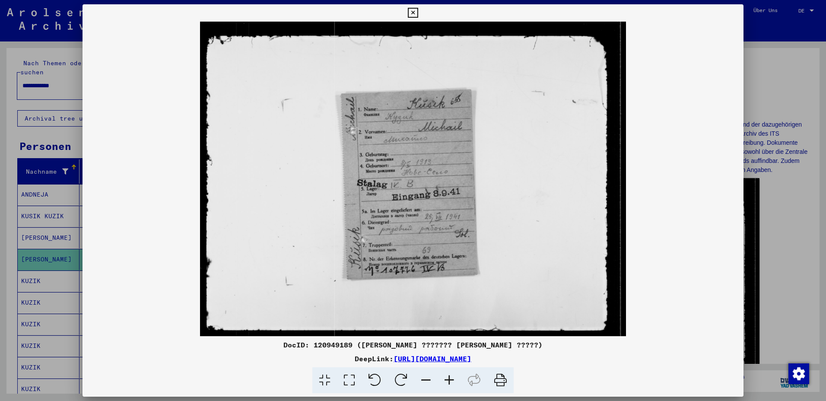
click at [612, 282] on img at bounding box center [413, 179] width 661 height 314
click at [803, 271] on div at bounding box center [413, 200] width 826 height 401
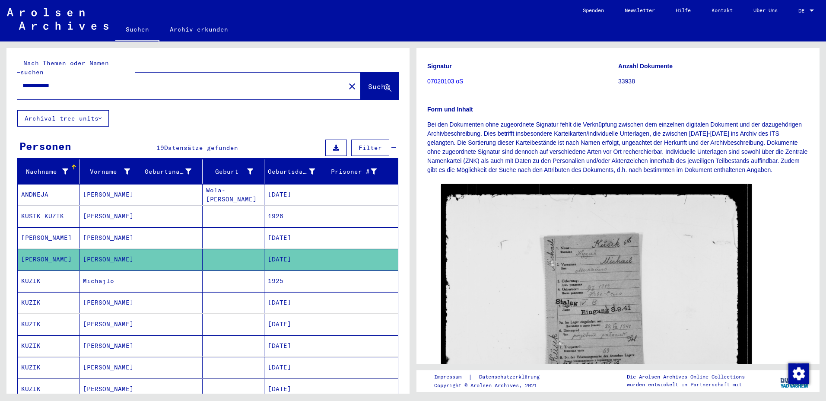
click at [124, 272] on mat-cell "Michajlo" at bounding box center [110, 280] width 62 height 21
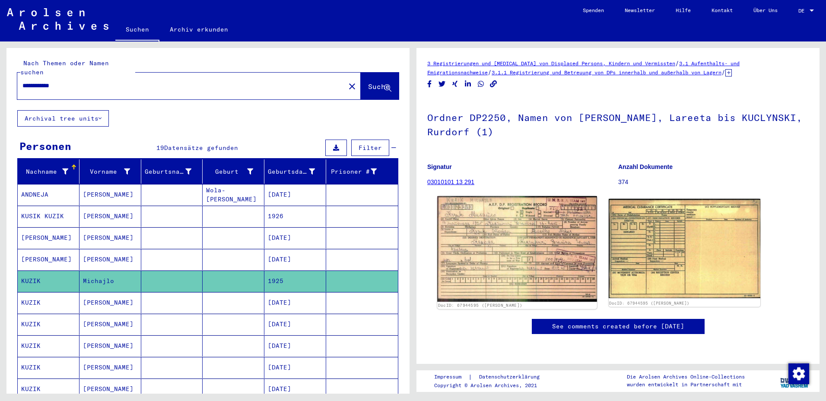
click at [506, 267] on img at bounding box center [516, 248] width 159 height 105
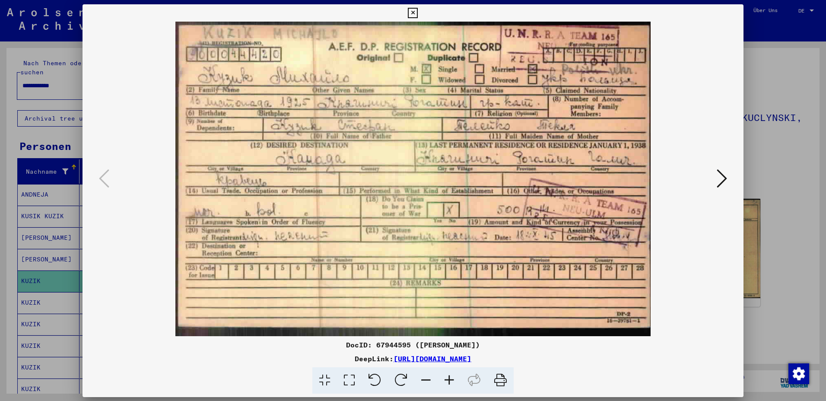
click at [506, 267] on img at bounding box center [413, 179] width 602 height 314
click at [720, 183] on icon at bounding box center [722, 178] width 10 height 21
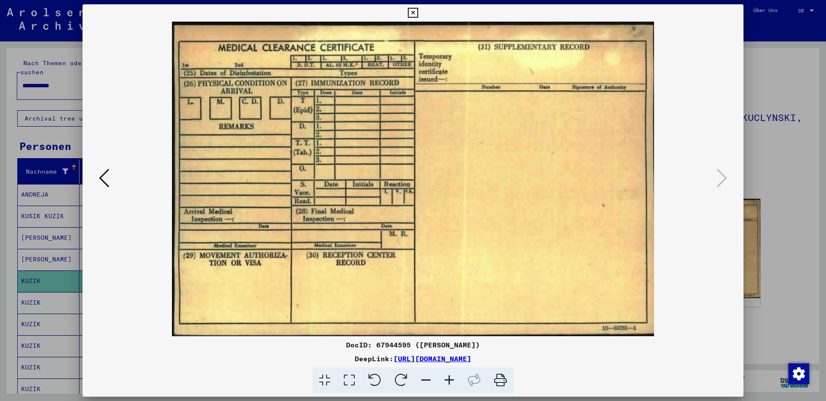
click at [784, 257] on div at bounding box center [413, 200] width 826 height 401
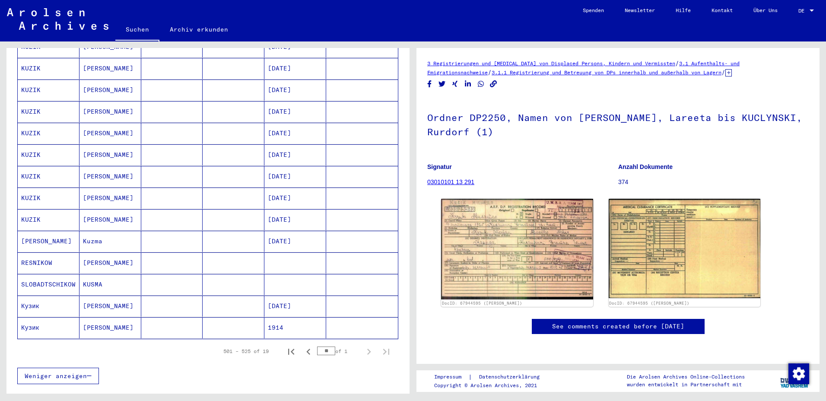
scroll to position [259, 0]
